Goal: Information Seeking & Learning: Compare options

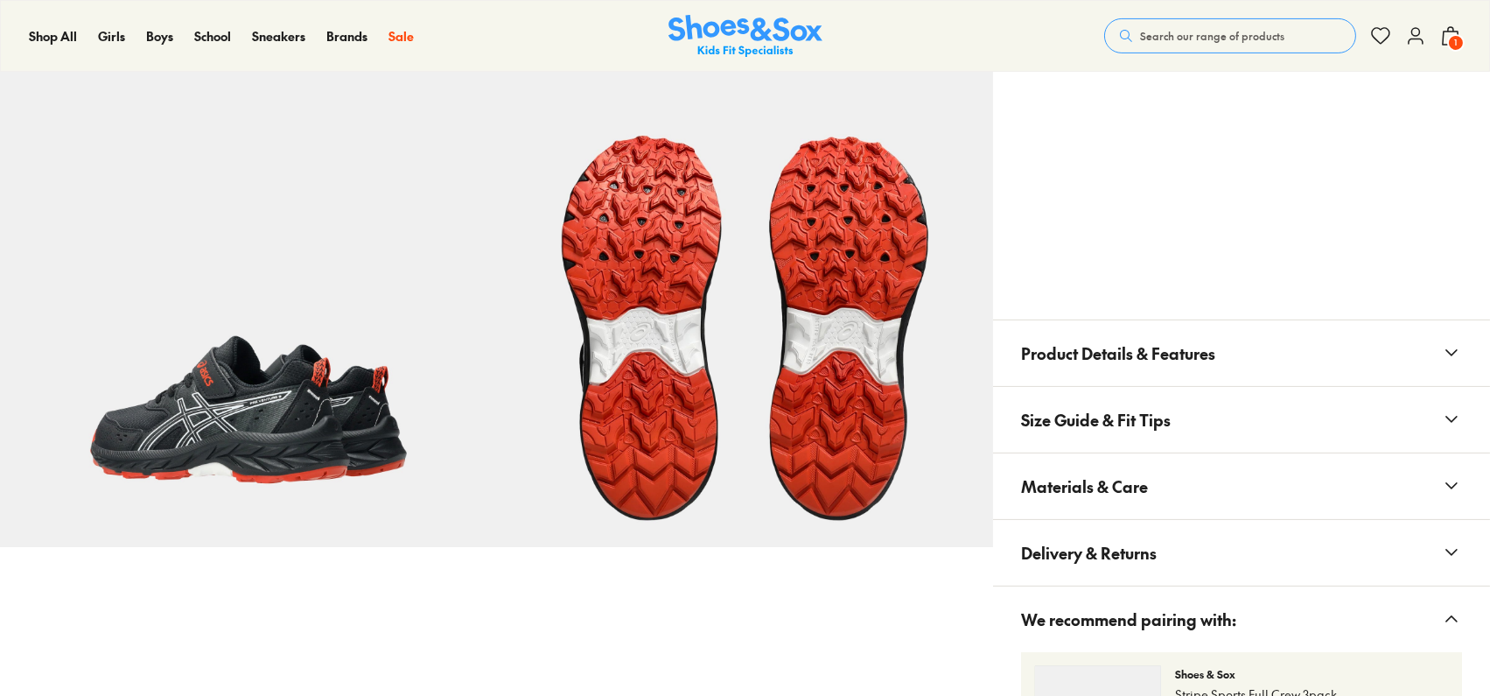
select select "*"
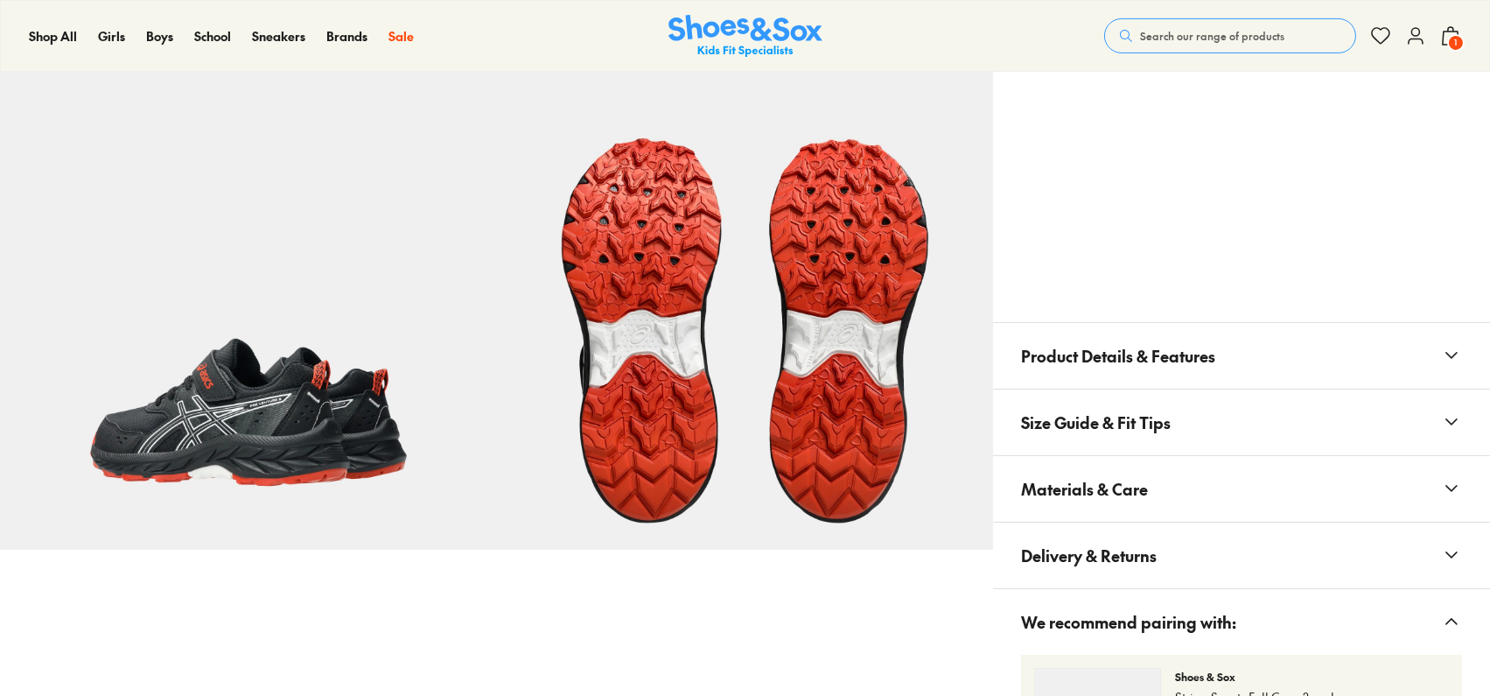
click at [1123, 531] on span "Delivery & Returns" at bounding box center [1089, 555] width 136 height 52
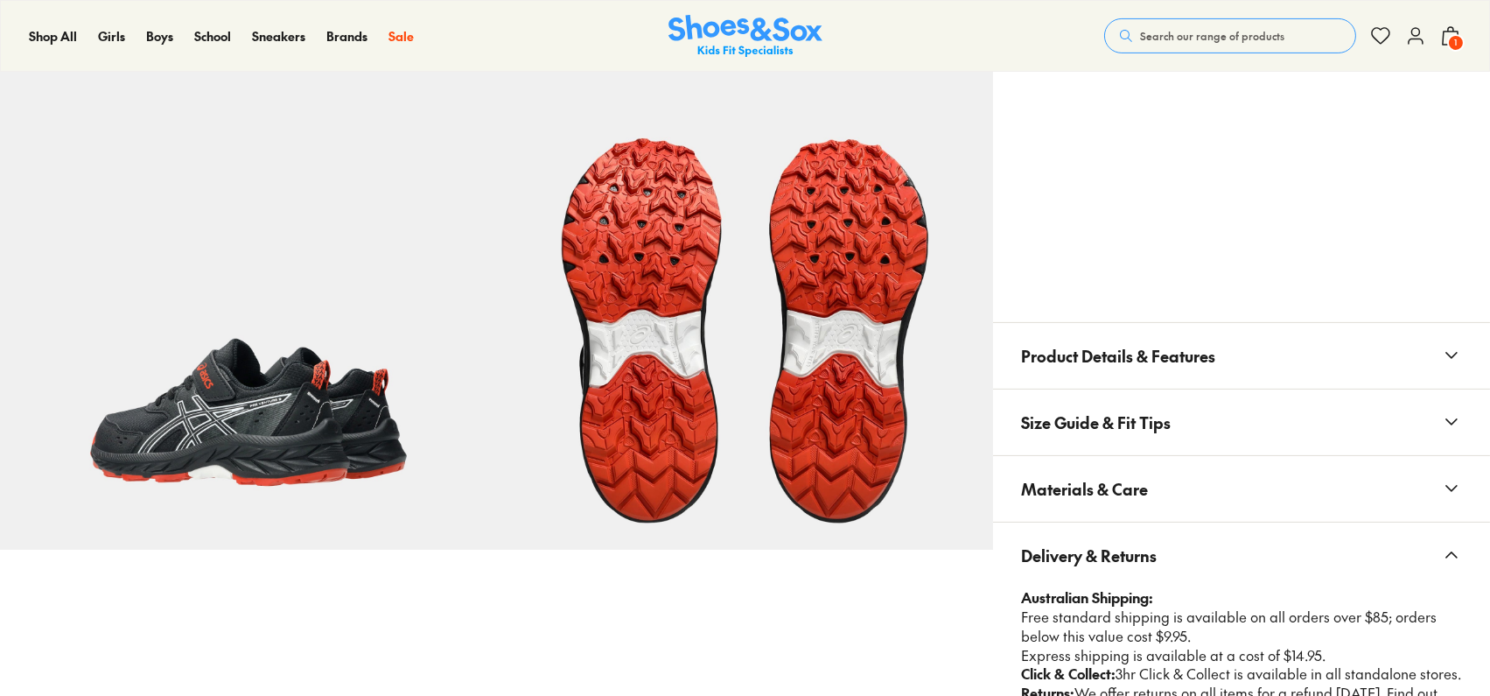
click at [1153, 500] on button "Materials & Care" at bounding box center [1241, 489] width 497 height 66
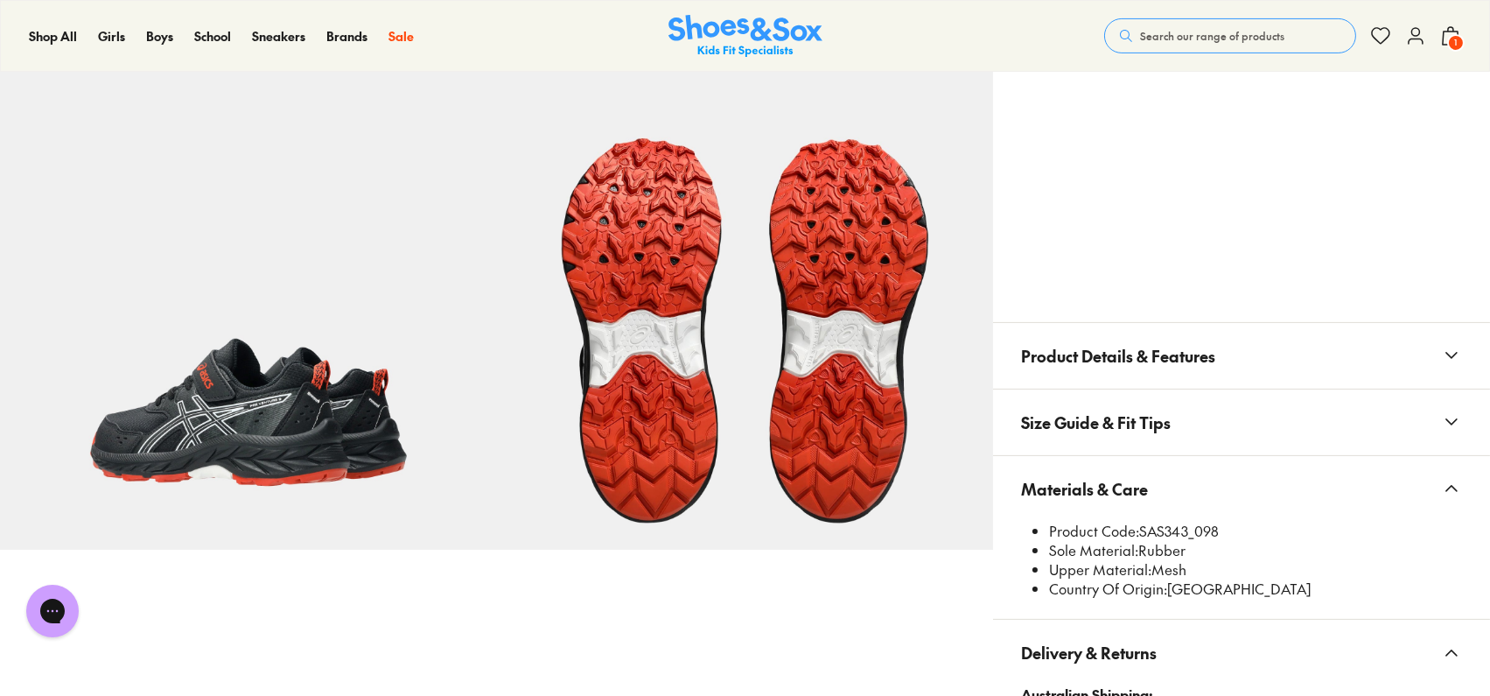
scroll to position [0, 0]
drag, startPoint x: 1143, startPoint y: 520, endPoint x: 1189, endPoint y: 529, distance: 47.4
click at [1189, 529] on li "Product Code: SAS343_098" at bounding box center [1255, 530] width 413 height 19
copy li "SAS343"
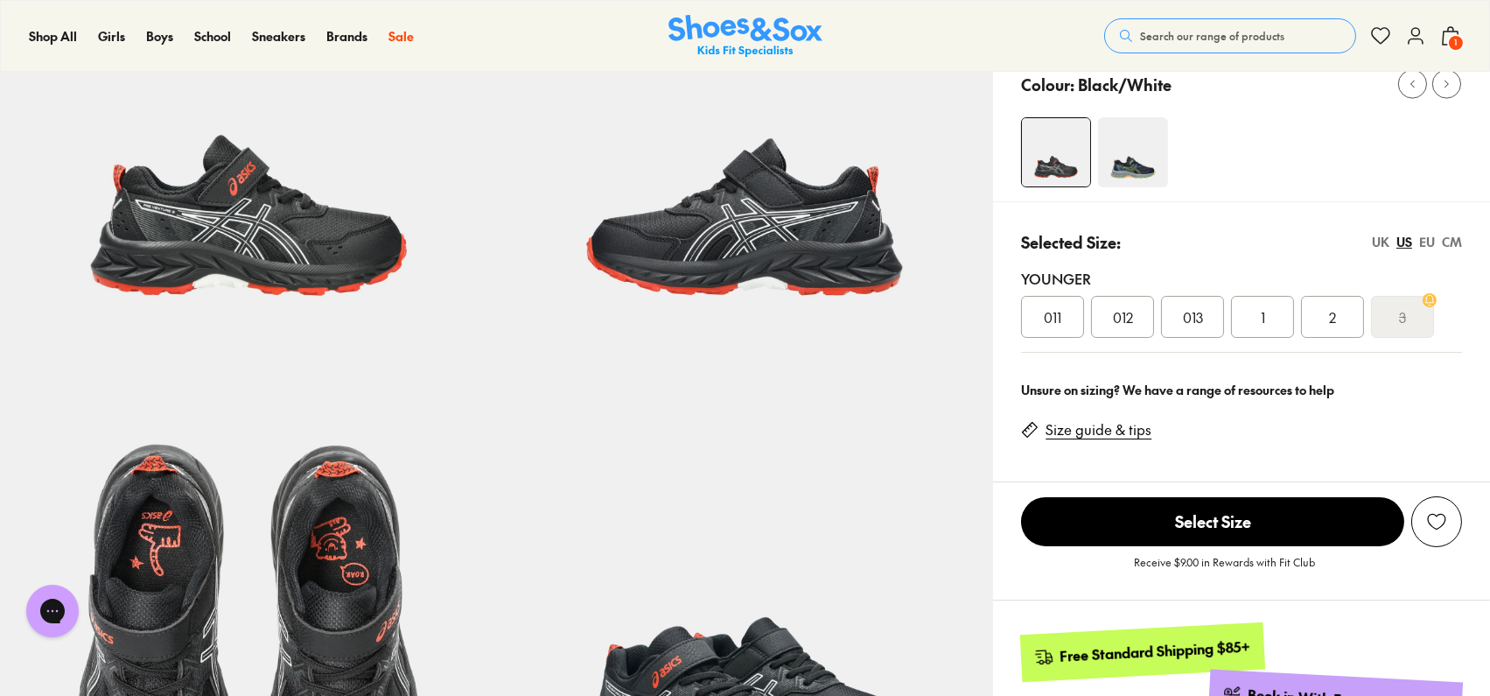
scroll to position [116, 0]
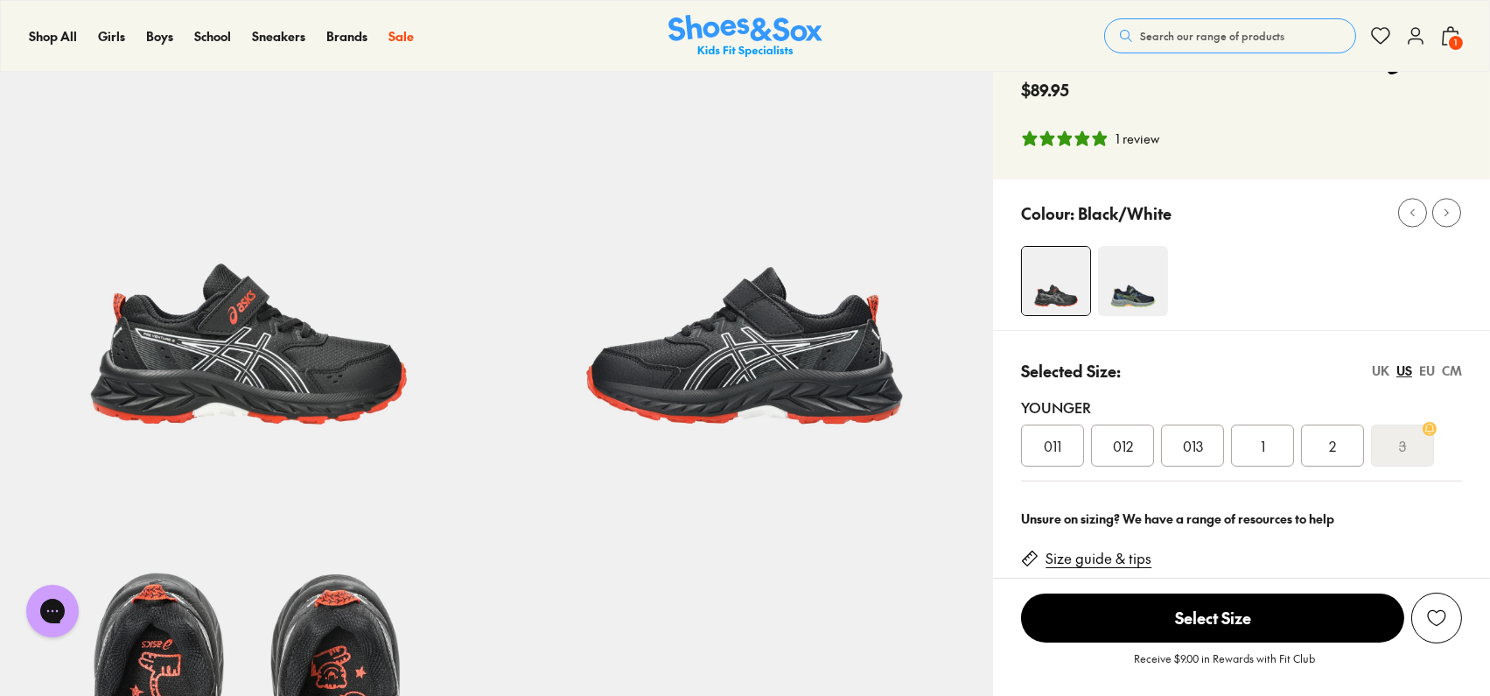
click at [1123, 253] on img at bounding box center [1133, 281] width 70 height 70
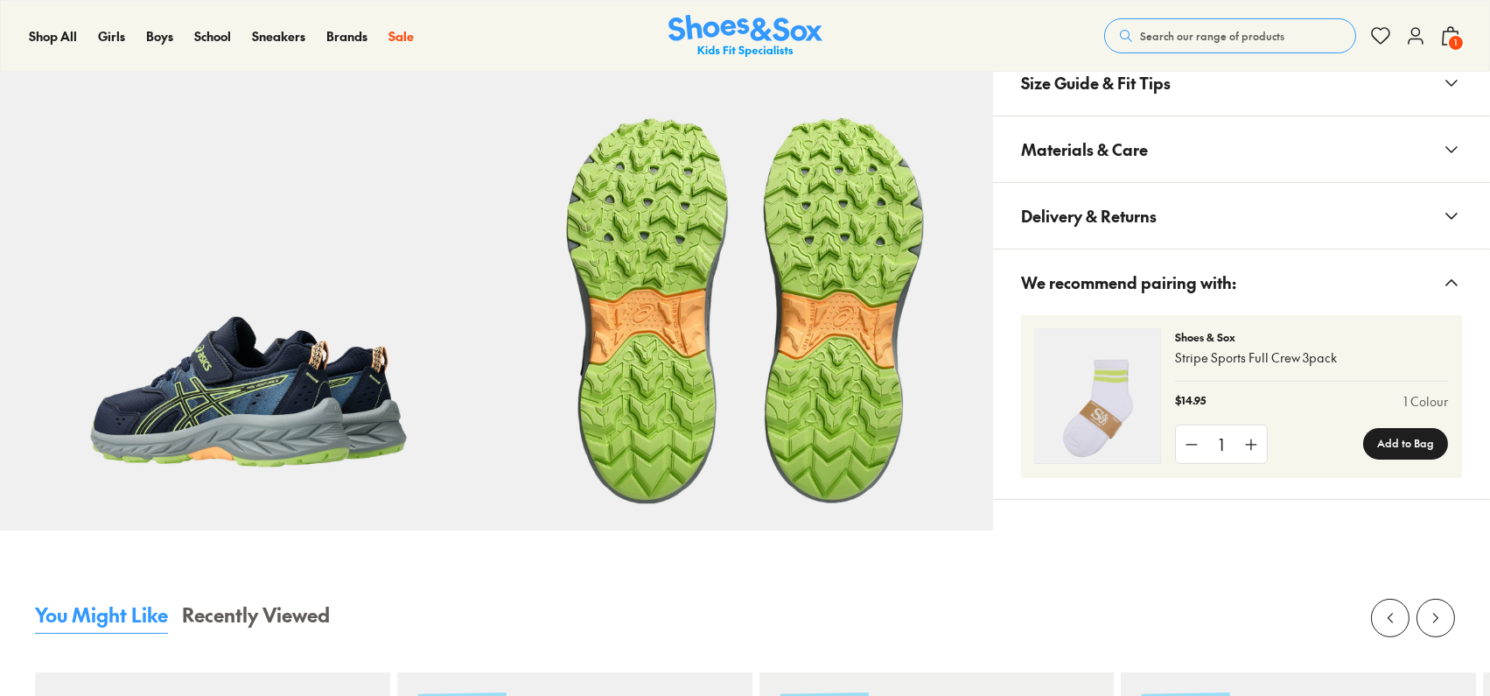
select select "*"
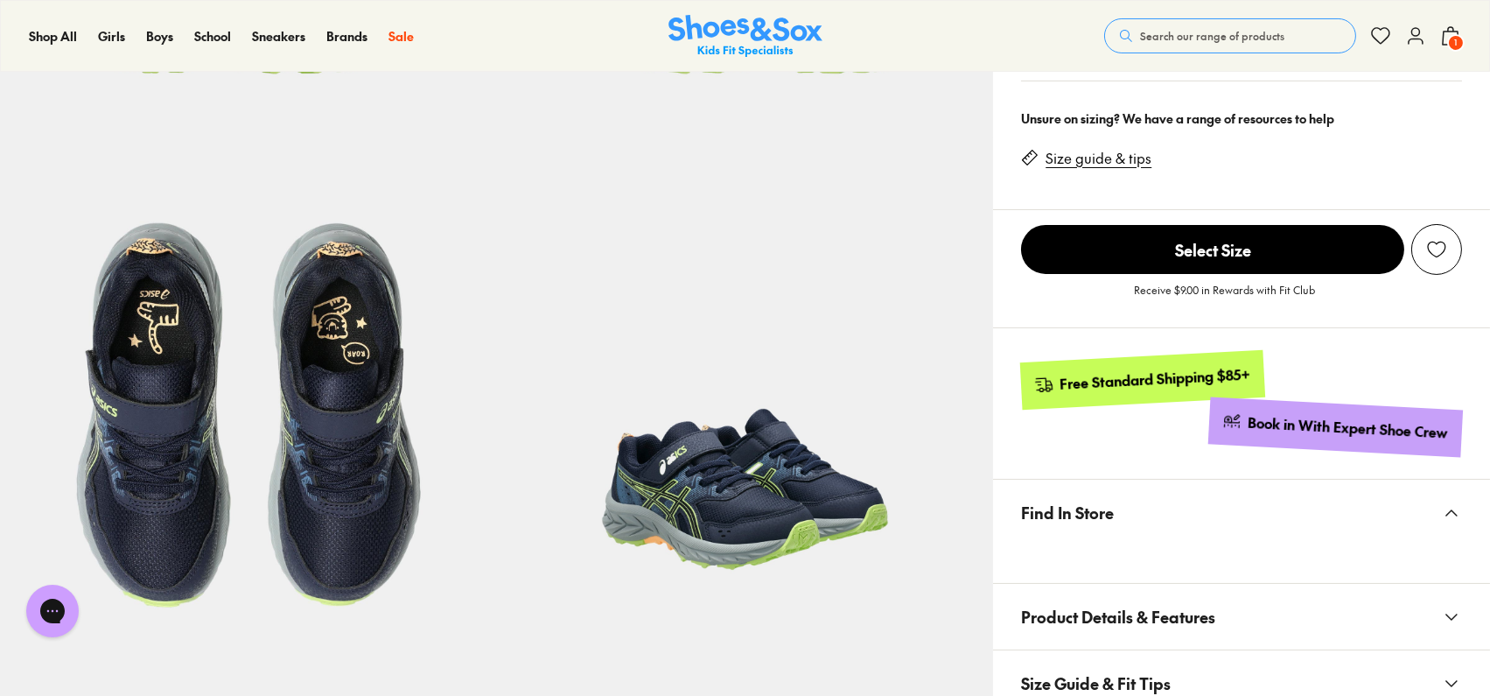
scroll to position [700, 0]
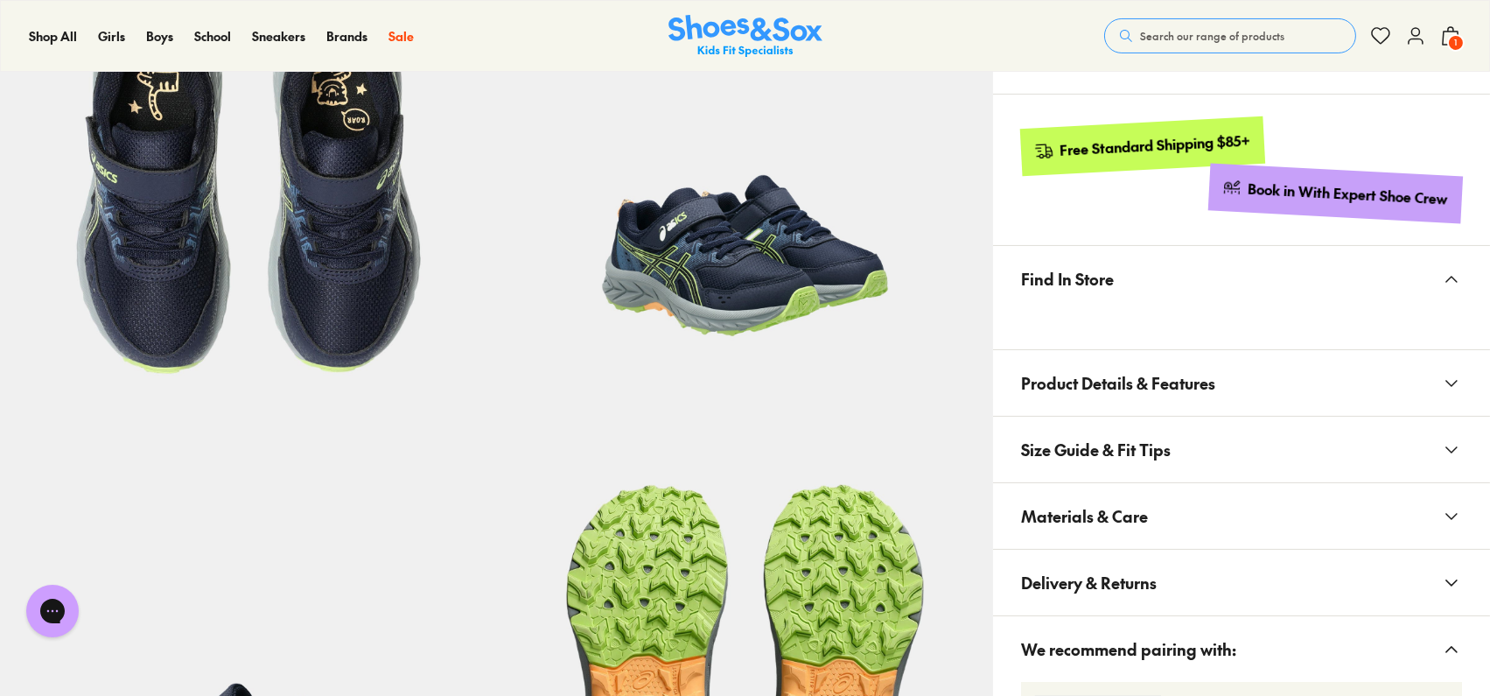
click at [1155, 491] on button "Materials & Care" at bounding box center [1241, 516] width 497 height 66
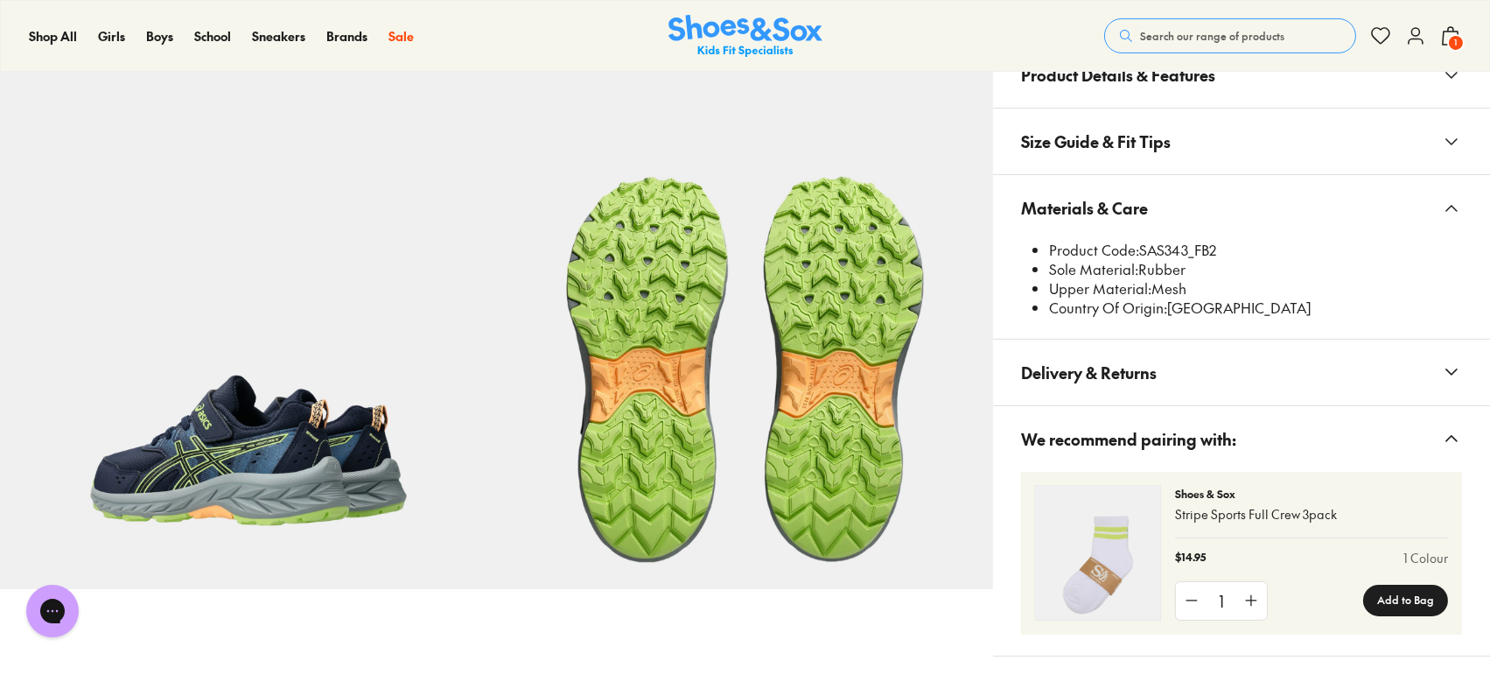
scroll to position [1166, 0]
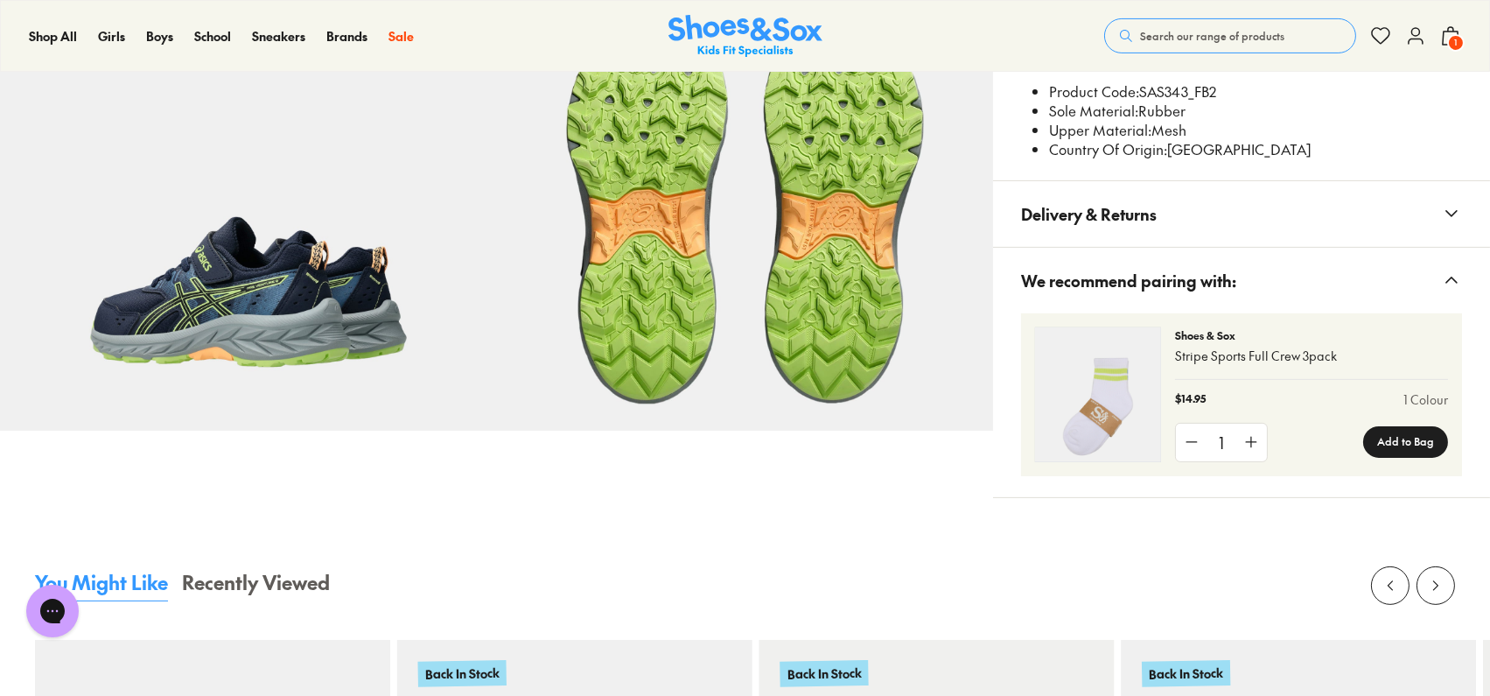
click at [1174, 82] on li "Product Code: SAS343_FB2" at bounding box center [1255, 91] width 413 height 19
click at [1186, 85] on li "Product Code: SAS343_FB2" at bounding box center [1255, 91] width 413 height 19
drag, startPoint x: 1190, startPoint y: 87, endPoint x: 1143, endPoint y: 92, distance: 47.4
click at [1143, 92] on li "Product Code: SAS343_FB2" at bounding box center [1255, 91] width 413 height 19
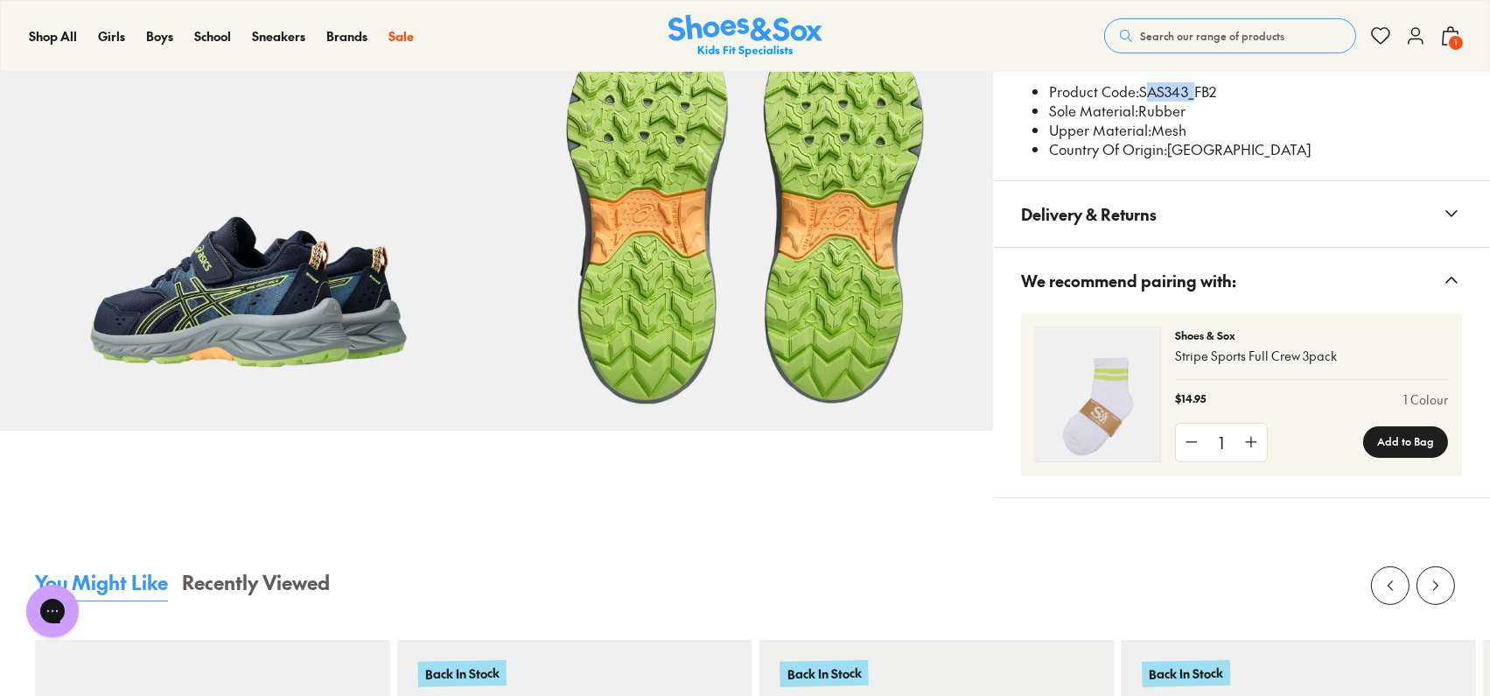
copy li "SAS343"
